Goal: Task Accomplishment & Management: Manage account settings

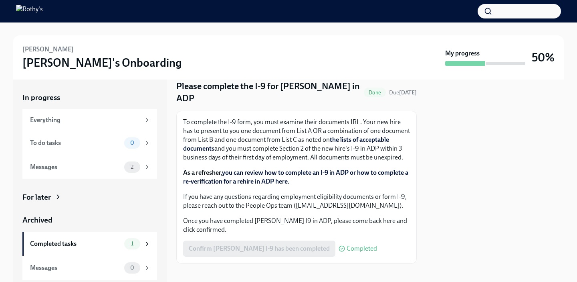
scroll to position [32, 0]
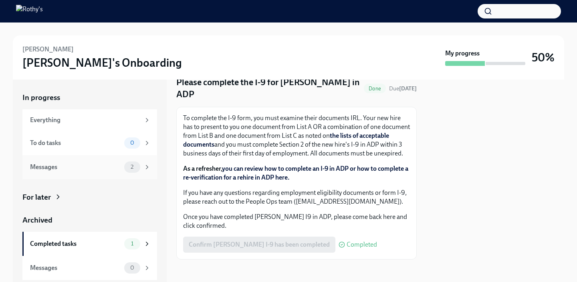
click at [75, 168] on div "Messages" at bounding box center [75, 166] width 91 height 9
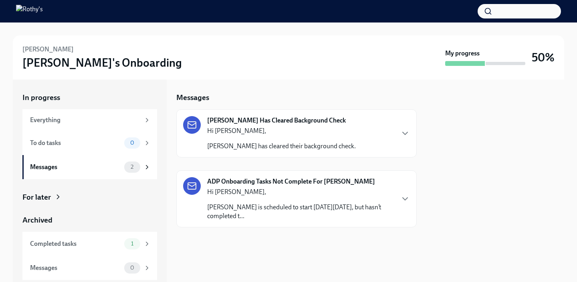
click at [328, 132] on p "Hi [PERSON_NAME]," at bounding box center [281, 130] width 149 height 9
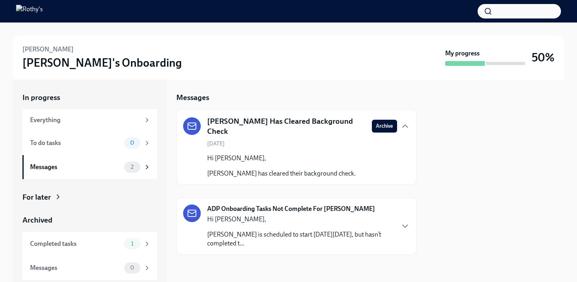
click at [366, 209] on div "ADP Onboarding Tasks Not Complete For [PERSON_NAME] Hi [PERSON_NAME], [PERSON_N…" at bounding box center [300, 225] width 187 height 43
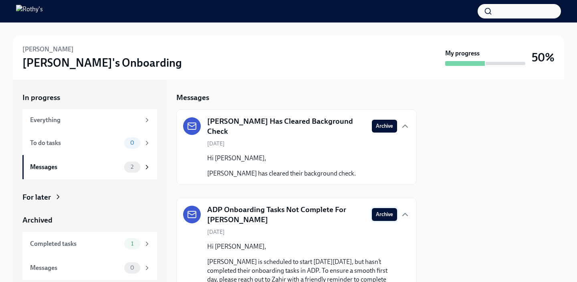
click at [385, 210] on span "Archive" at bounding box center [384, 214] width 17 height 8
click at [387, 126] on span "Archive" at bounding box center [384, 126] width 17 height 8
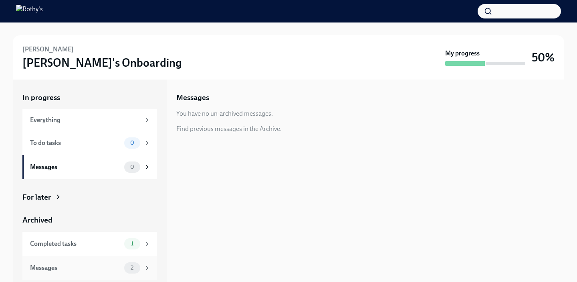
click at [103, 263] on div "Messages" at bounding box center [75, 267] width 91 height 9
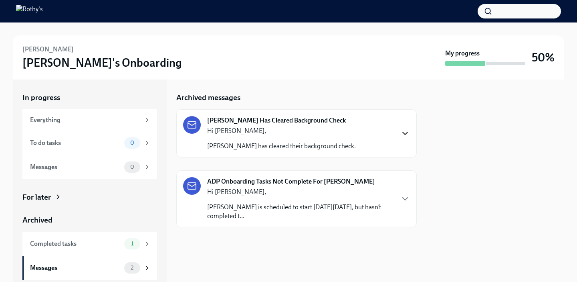
click at [403, 134] on icon "button" at bounding box center [406, 133] width 10 height 10
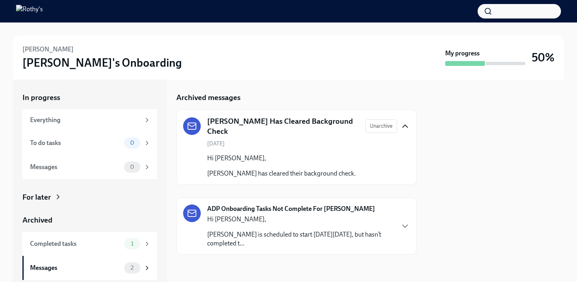
click at [464, 135] on div at bounding box center [496, 180] width 138 height 202
